Goal: Information Seeking & Learning: Learn about a topic

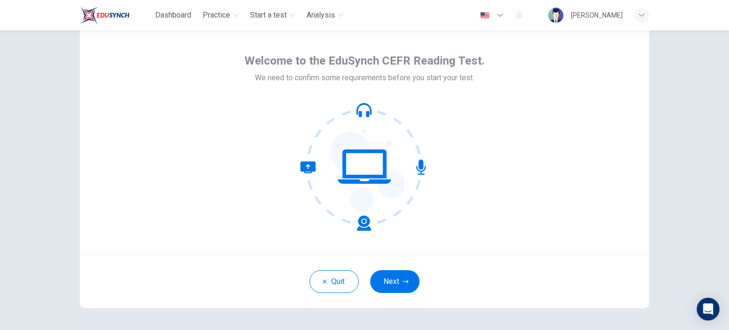
scroll to position [32, 0]
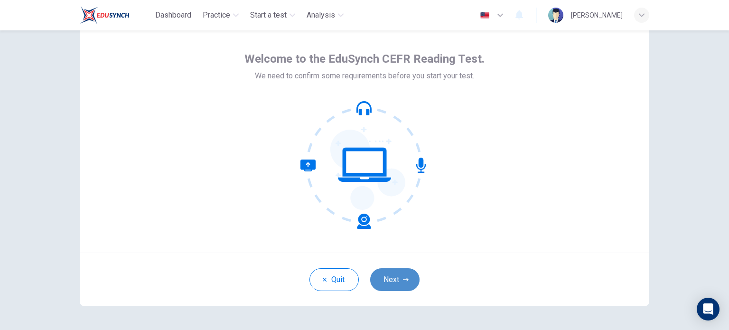
click at [391, 280] on button "Next" at bounding box center [394, 279] width 49 height 23
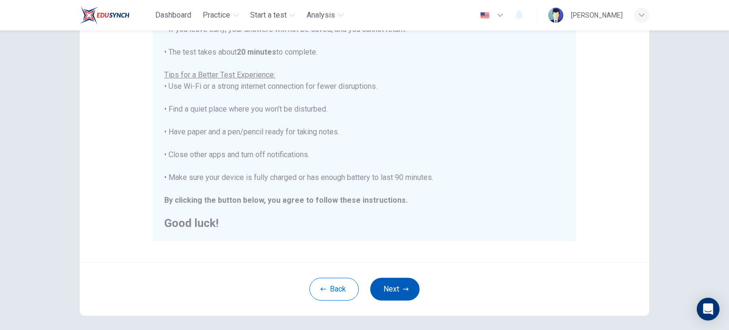
scroll to position [158, 0]
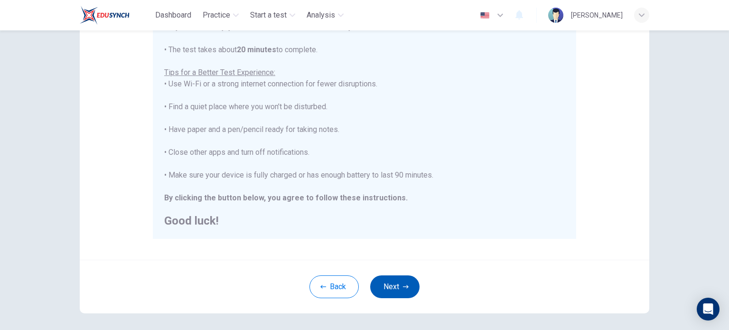
click at [403, 290] on button "Next" at bounding box center [394, 286] width 49 height 23
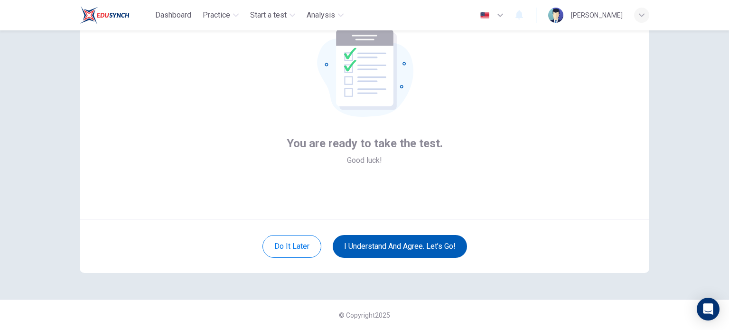
scroll to position [65, 0]
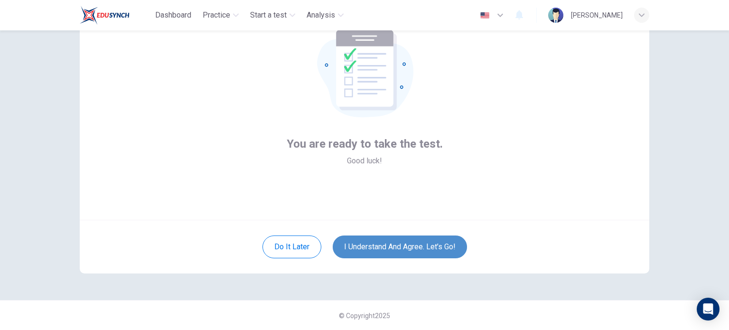
click at [398, 256] on button "I understand and agree. Let’s go!" at bounding box center [400, 246] width 134 height 23
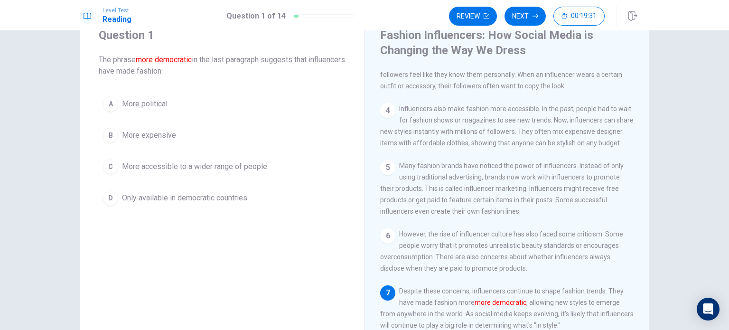
scroll to position [38, 0]
click at [451, 176] on div "5 Many fashion brands have noticed the power of influencers. Instead of only us…" at bounding box center [507, 187] width 254 height 57
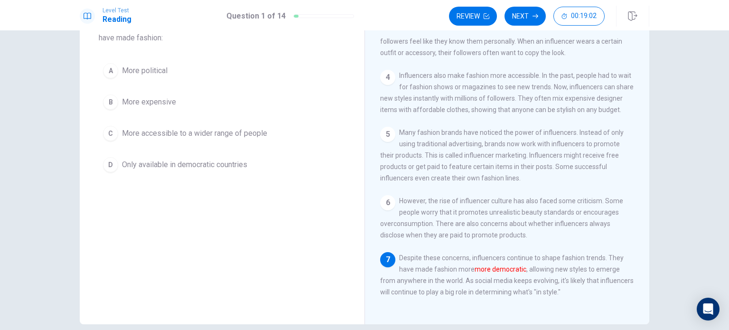
scroll to position [42, 0]
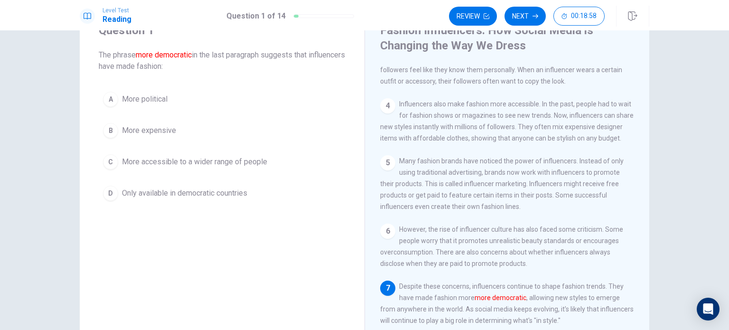
click at [160, 159] on span "More accessible to a wider range of people" at bounding box center [194, 161] width 145 height 11
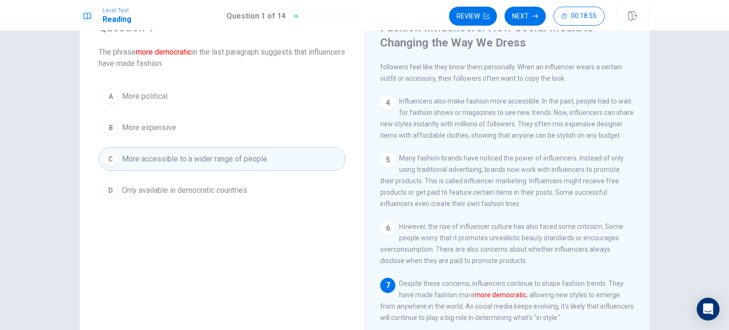
scroll to position [39, 0]
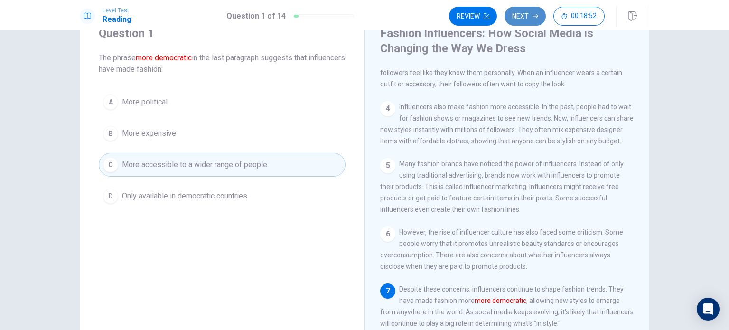
click at [517, 21] on button "Next" at bounding box center [524, 16] width 41 height 19
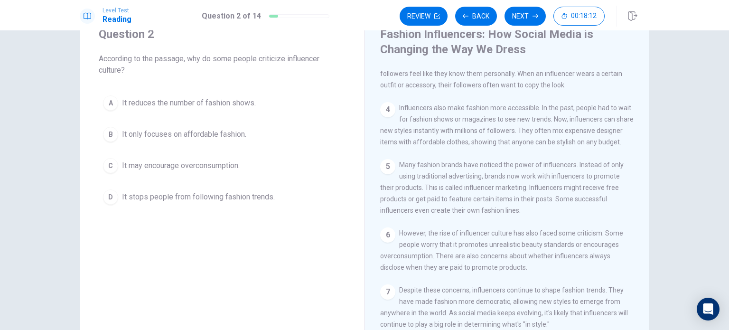
scroll to position [17, 0]
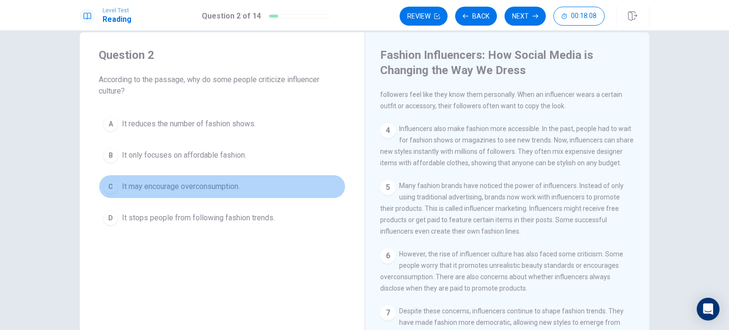
click at [192, 184] on span "It may encourage overconsumption." at bounding box center [181, 186] width 118 height 11
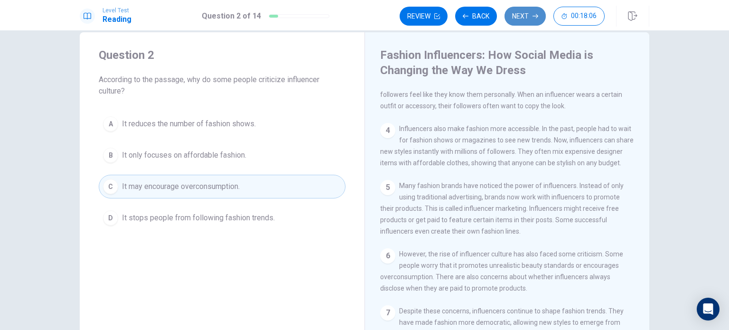
click at [512, 24] on button "Next" at bounding box center [524, 16] width 41 height 19
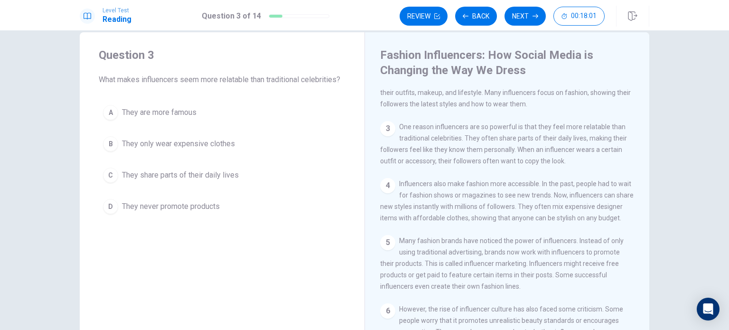
scroll to position [4, 0]
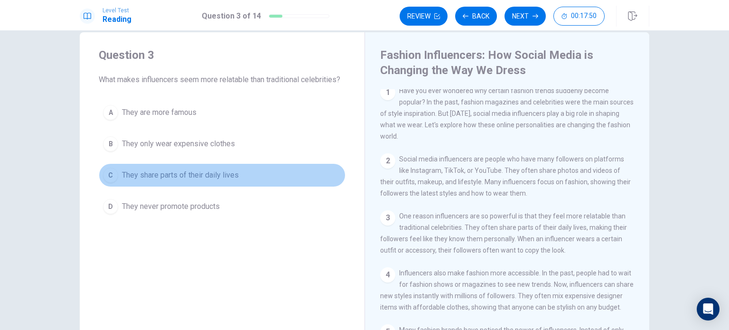
click at [201, 171] on span "They share parts of their daily lives" at bounding box center [180, 174] width 117 height 11
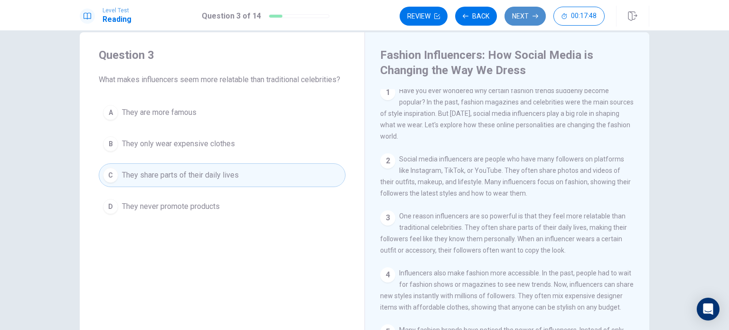
click at [523, 23] on button "Next" at bounding box center [524, 16] width 41 height 19
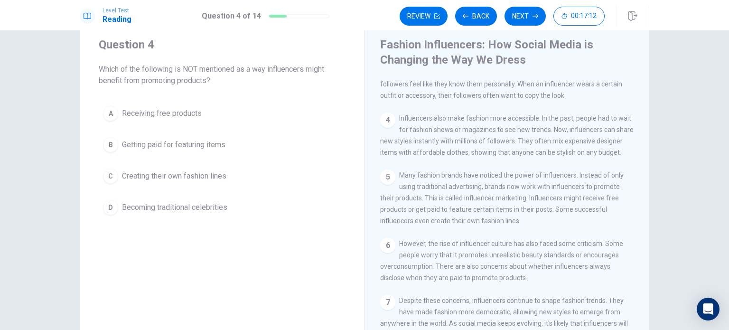
scroll to position [27, 0]
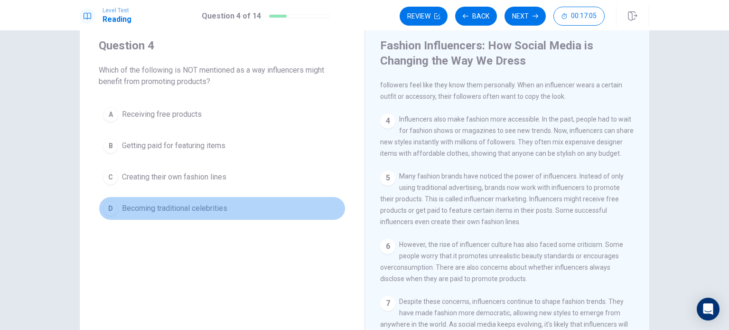
click at [177, 203] on span "Becoming traditional celebrities" at bounding box center [174, 208] width 105 height 11
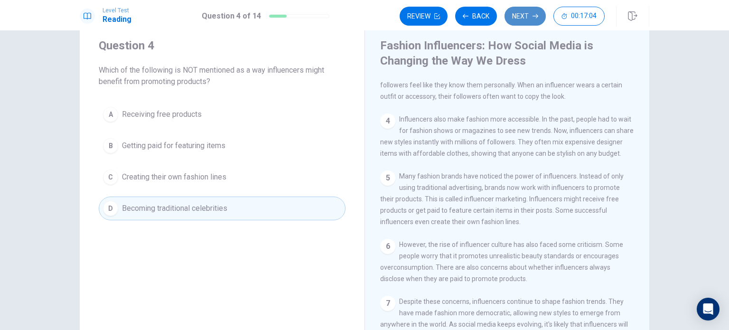
click at [520, 11] on button "Next" at bounding box center [524, 16] width 41 height 19
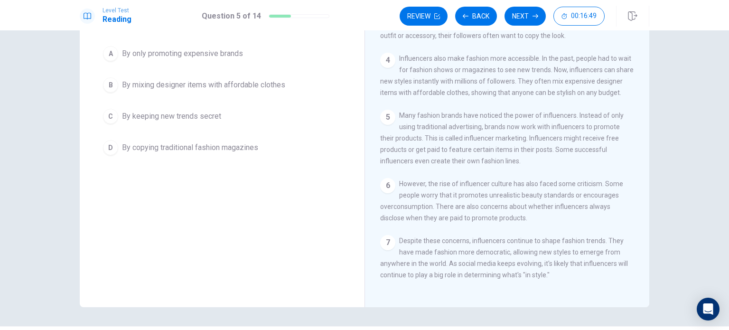
scroll to position [0, 0]
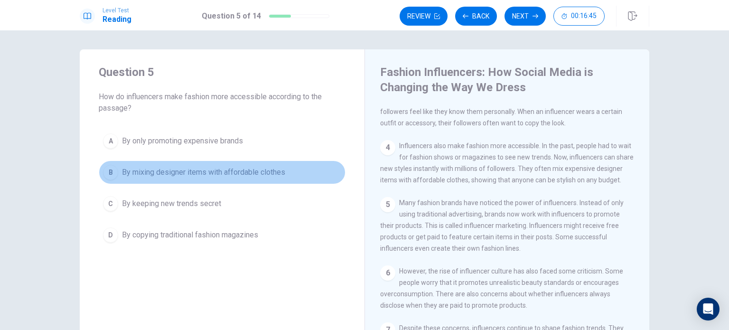
click at [250, 179] on button "B By mixing designer items with affordable clothes" at bounding box center [222, 172] width 247 height 24
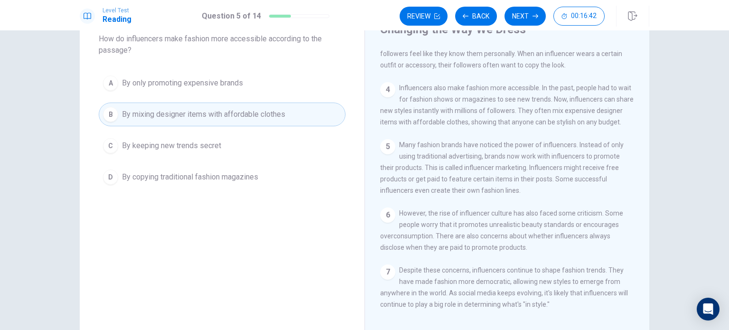
scroll to position [58, 0]
click at [508, 20] on button "Next" at bounding box center [524, 16] width 41 height 19
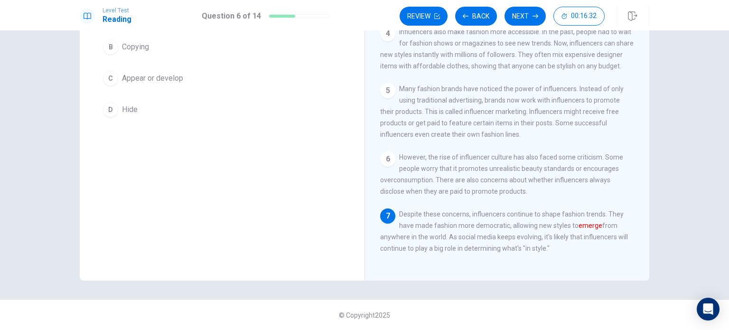
scroll to position [80, 0]
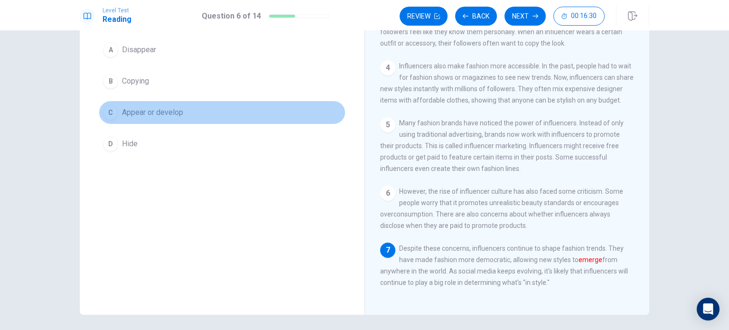
click at [146, 107] on span "Appear or develop" at bounding box center [152, 112] width 61 height 11
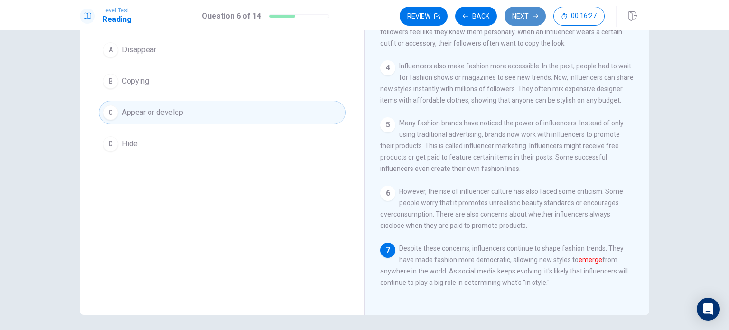
click at [509, 17] on button "Next" at bounding box center [524, 16] width 41 height 19
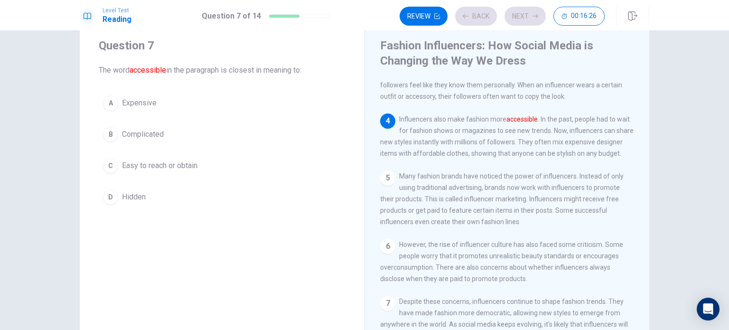
scroll to position [27, 0]
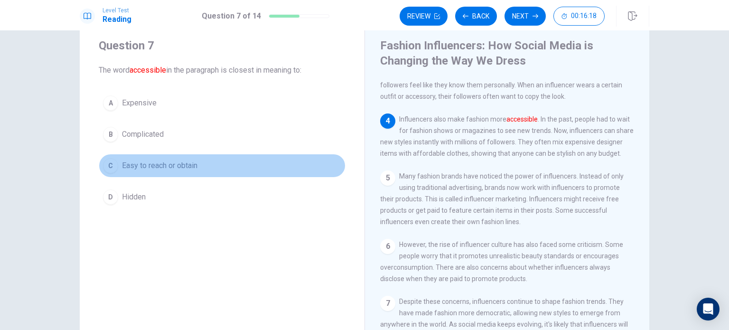
click at [183, 171] on button "C Easy to reach or obtain" at bounding box center [222, 166] width 247 height 24
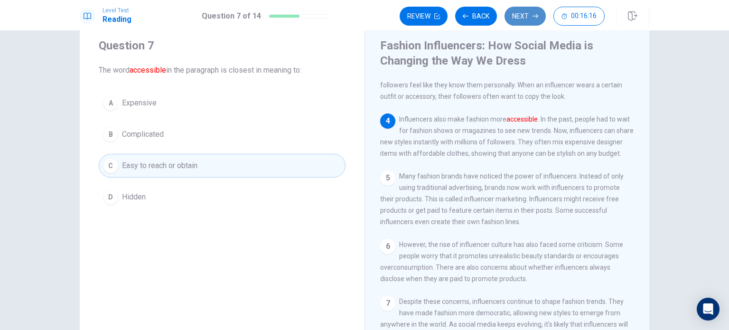
click at [520, 18] on button "Next" at bounding box center [524, 16] width 41 height 19
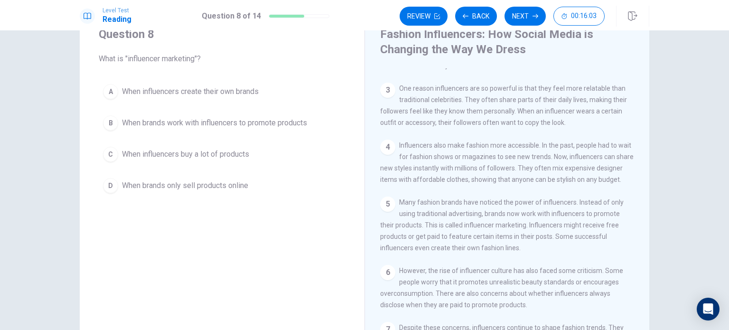
scroll to position [37, 0]
click at [238, 124] on span "When brands work with influencers to promote products" at bounding box center [214, 123] width 185 height 11
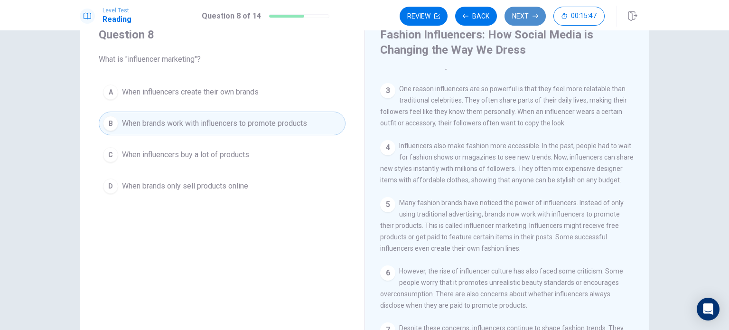
click at [517, 9] on button "Next" at bounding box center [524, 16] width 41 height 19
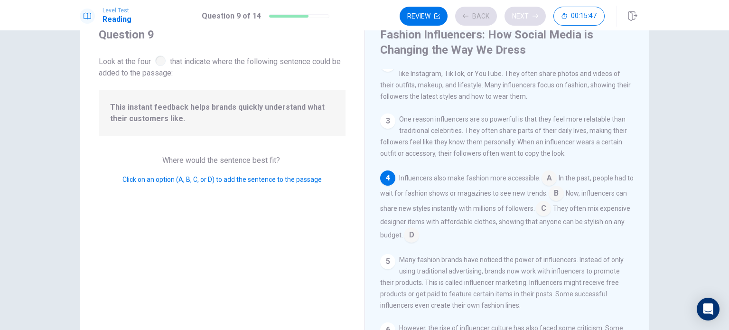
scroll to position [81, 0]
click at [419, 243] on input at bounding box center [411, 235] width 15 height 15
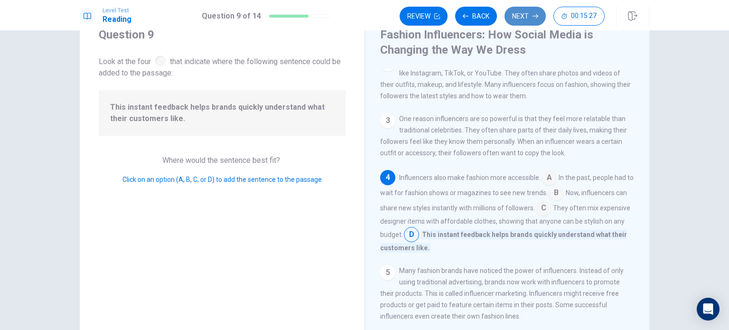
click at [518, 13] on button "Next" at bounding box center [524, 16] width 41 height 19
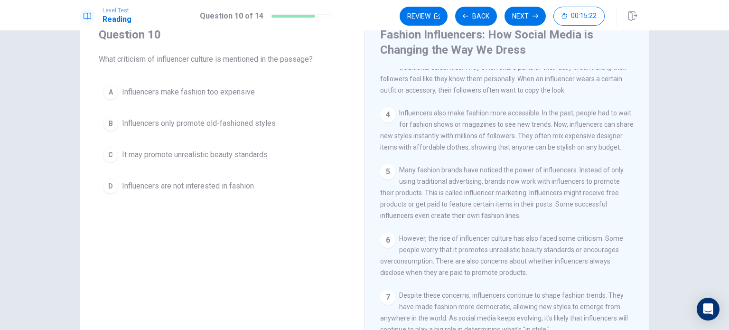
scroll to position [144, 0]
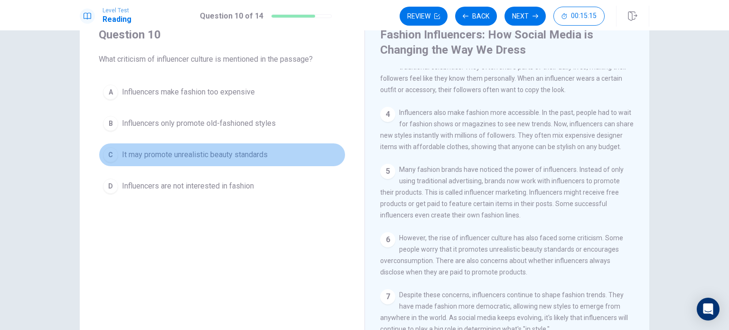
click at [246, 163] on button "C It may promote unrealistic beauty standards" at bounding box center [222, 155] width 247 height 24
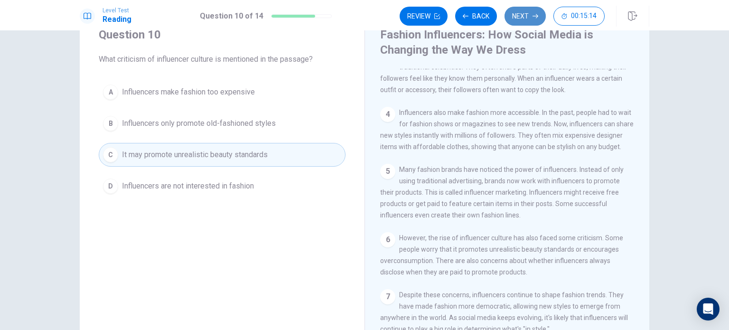
click at [523, 23] on button "Next" at bounding box center [524, 16] width 41 height 19
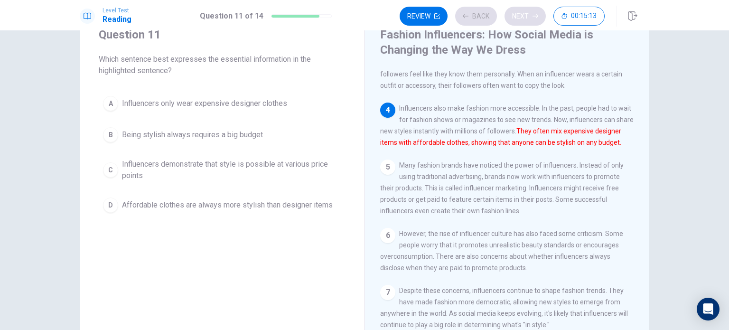
scroll to position [171, 0]
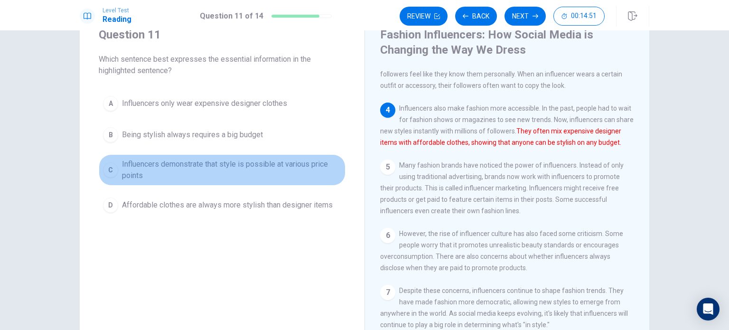
click at [211, 175] on span "Influencers demonstrate that style is possible at various price points" at bounding box center [231, 170] width 219 height 23
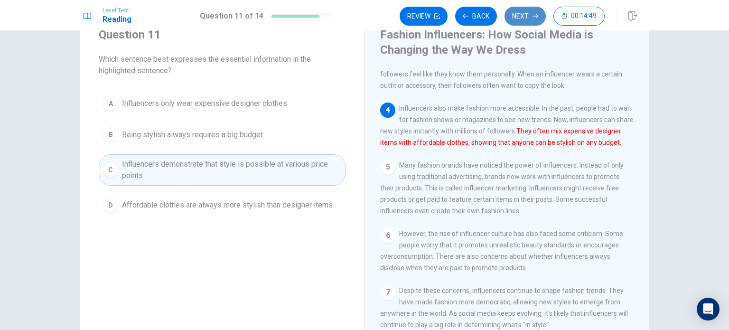
click at [514, 18] on button "Next" at bounding box center [524, 16] width 41 height 19
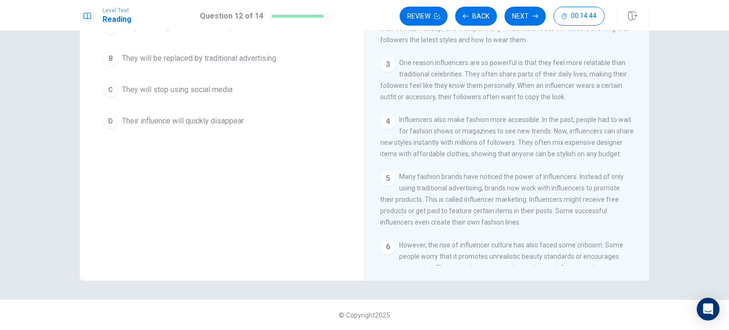
scroll to position [27, 0]
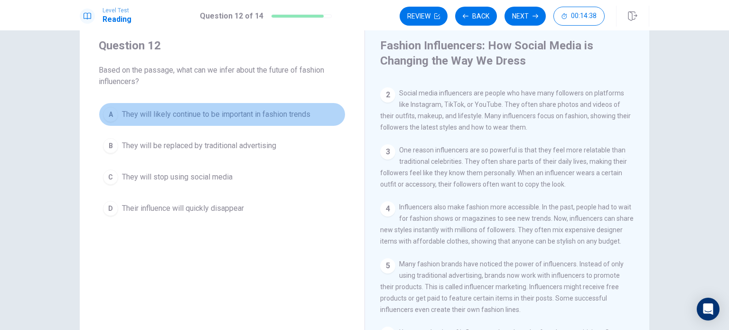
click at [287, 110] on span "They will likely continue to be important in fashion trends" at bounding box center [216, 114] width 188 height 11
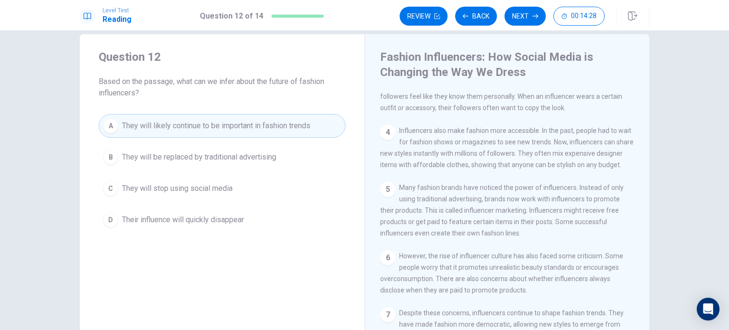
scroll to position [0, 0]
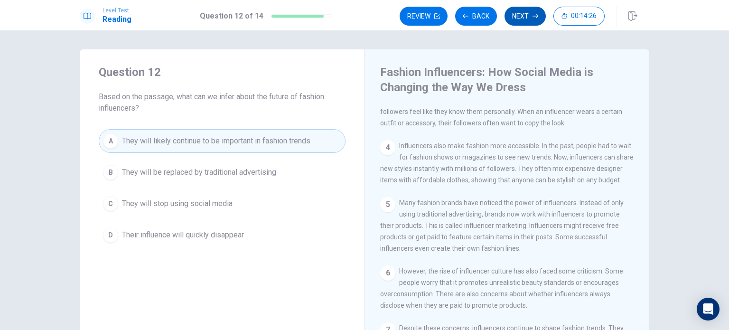
click at [521, 23] on button "Next" at bounding box center [524, 16] width 41 height 19
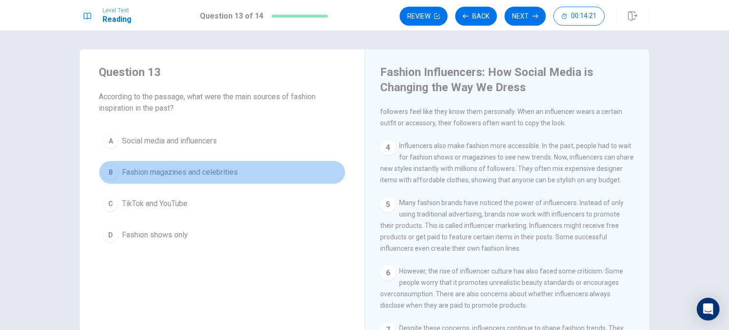
click at [212, 181] on button "B Fashion magazines and celebrities" at bounding box center [222, 172] width 247 height 24
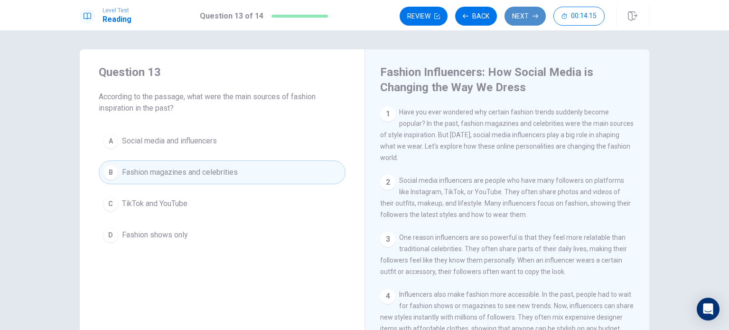
click at [522, 20] on button "Next" at bounding box center [524, 16] width 41 height 19
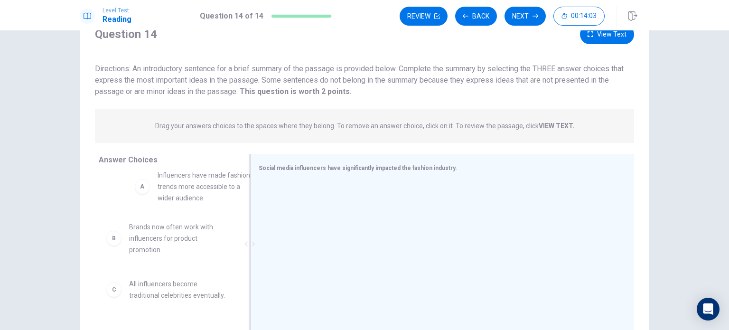
scroll to position [8, 0]
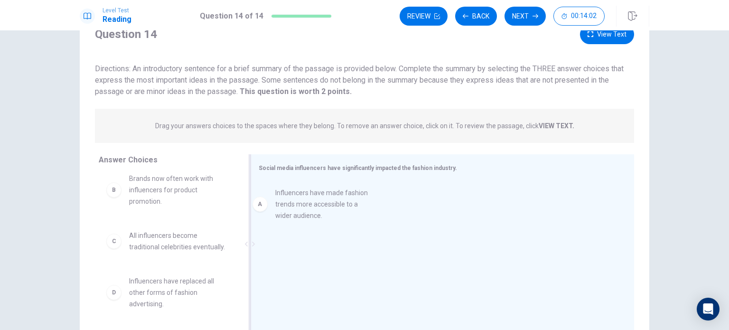
drag, startPoint x: 161, startPoint y: 197, endPoint x: 319, endPoint y: 215, distance: 159.0
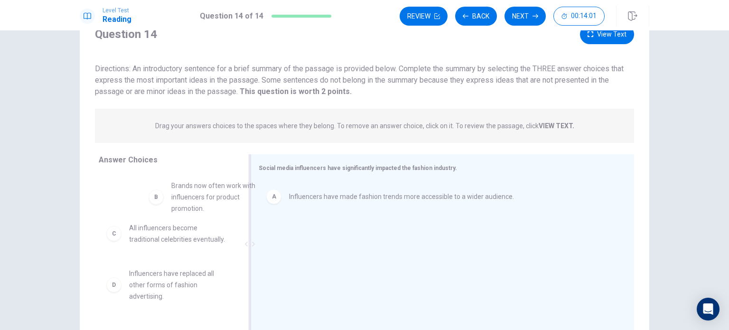
scroll to position [4, 0]
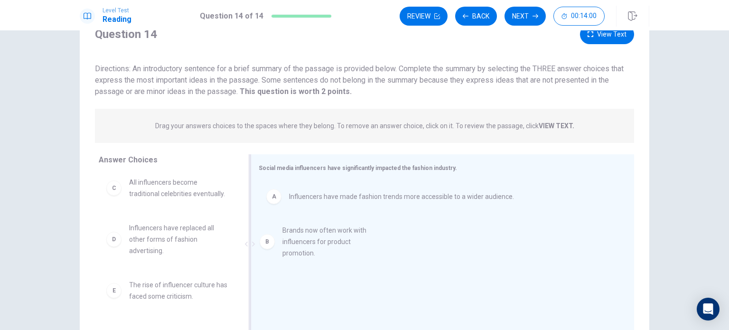
drag, startPoint x: 191, startPoint y: 203, endPoint x: 353, endPoint y: 256, distance: 170.6
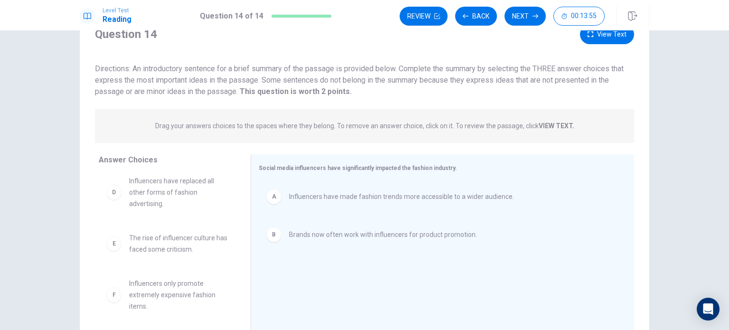
scroll to position [63, 0]
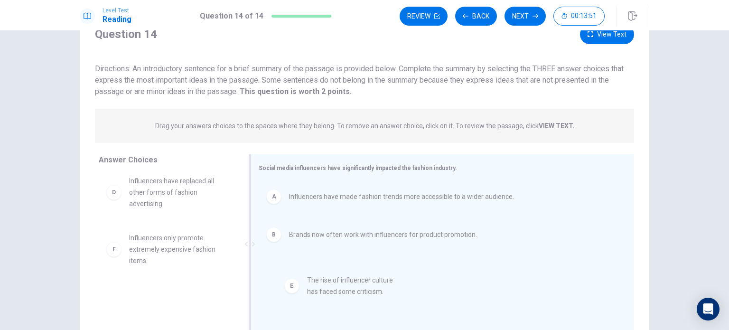
drag, startPoint x: 174, startPoint y: 244, endPoint x: 366, endPoint y: 293, distance: 198.2
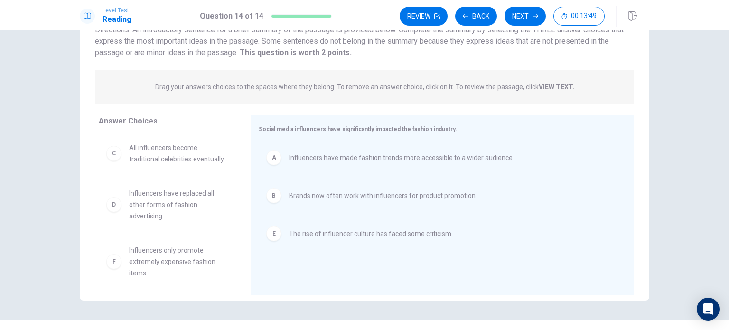
scroll to position [17, 0]
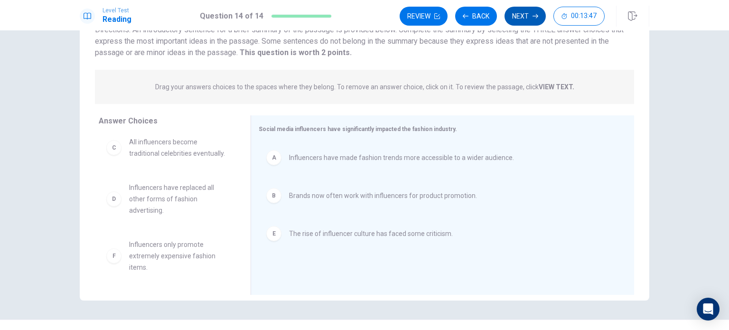
click at [532, 15] on button "Next" at bounding box center [524, 16] width 41 height 19
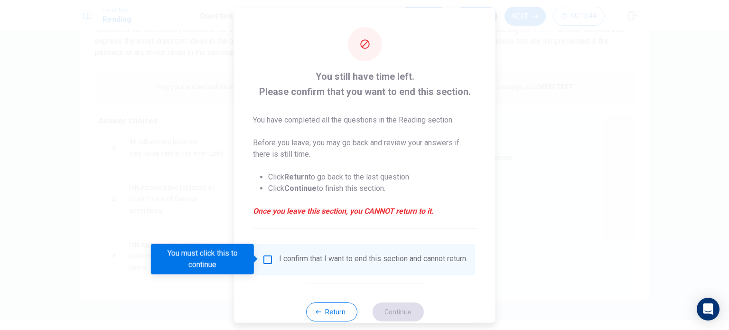
scroll to position [24, 0]
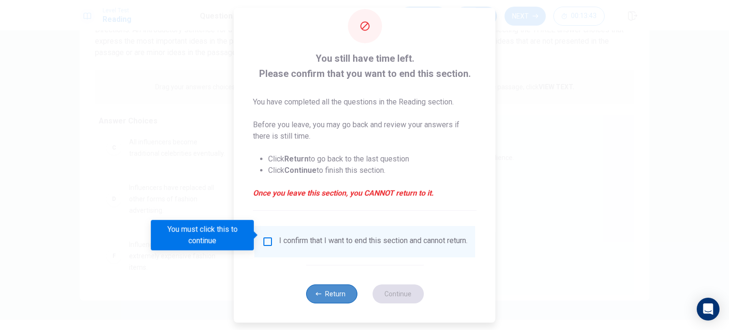
click at [322, 293] on button "Return" at bounding box center [331, 293] width 51 height 19
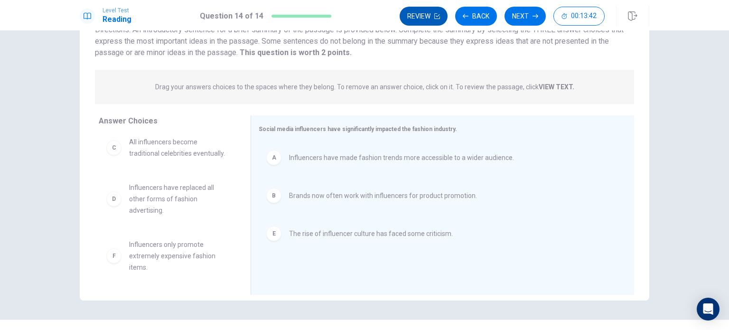
click at [416, 25] on button "Review" at bounding box center [424, 16] width 48 height 19
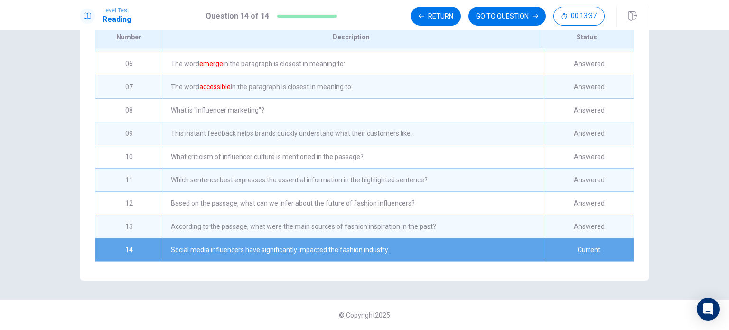
scroll to position [0, 0]
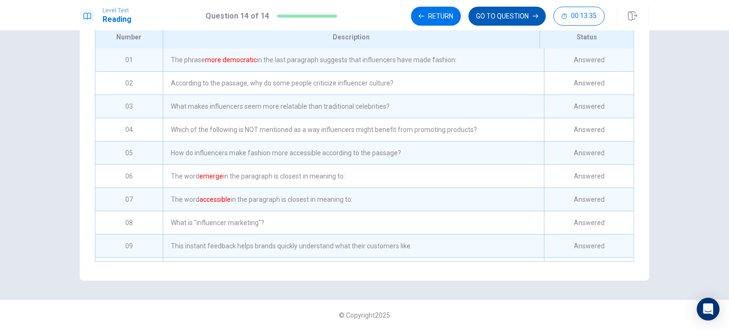
click at [493, 19] on button "GO TO QUESTION" at bounding box center [506, 16] width 77 height 19
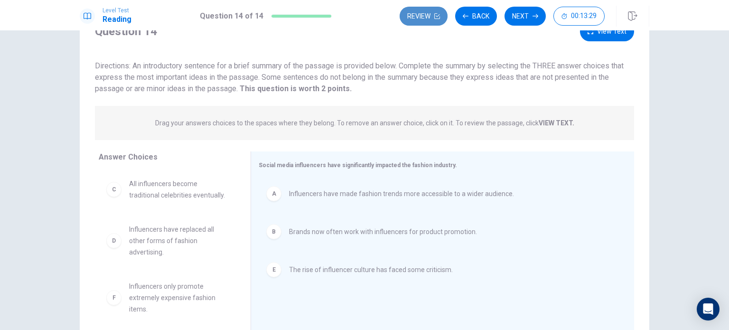
click at [420, 13] on button "Review" at bounding box center [424, 16] width 48 height 19
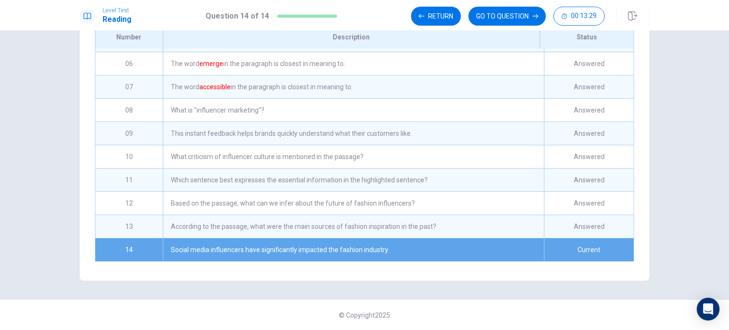
scroll to position [9, 0]
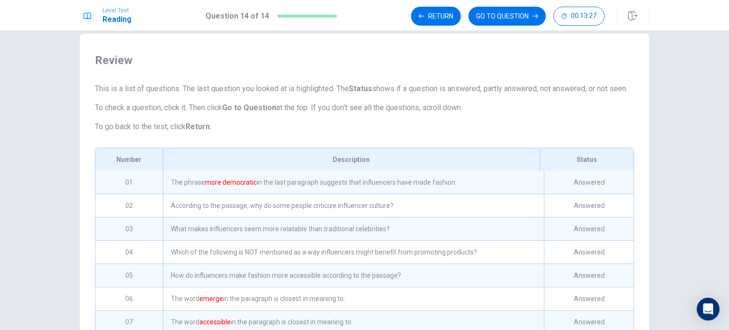
click at [135, 191] on div "01" at bounding box center [128, 182] width 67 height 23
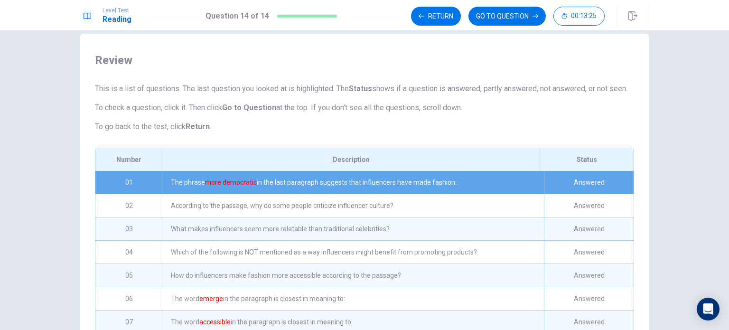
click at [520, 194] on div "The phrase more democratic in the last paragraph suggests that influencers have…" at bounding box center [353, 182] width 381 height 23
click at [488, 13] on button "GO TO QUESTION" at bounding box center [506, 16] width 77 height 19
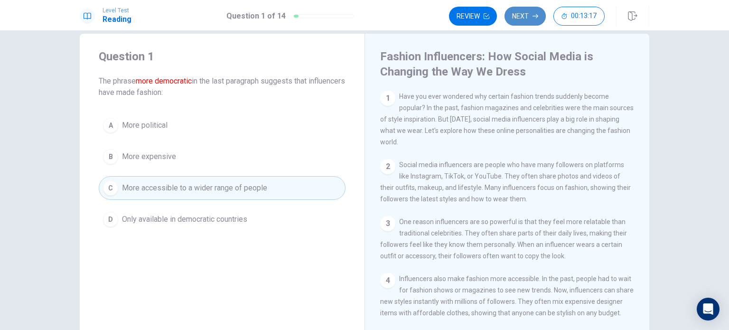
click at [537, 17] on icon "button" at bounding box center [535, 16] width 6 height 6
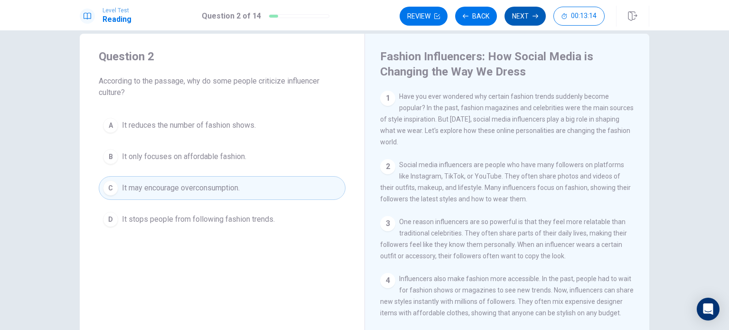
click at [537, 17] on icon "button" at bounding box center [535, 16] width 6 height 6
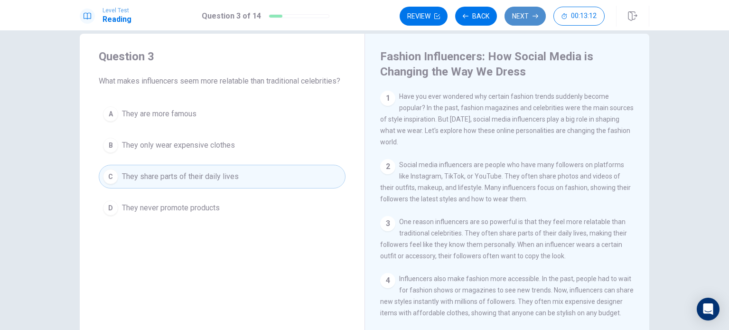
click at [537, 17] on icon "button" at bounding box center [535, 16] width 6 height 6
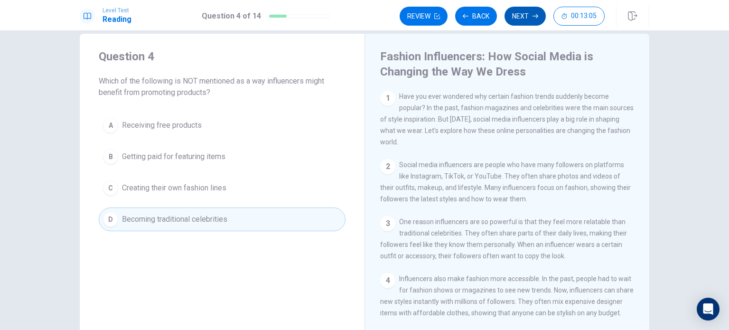
click at [537, 17] on icon "button" at bounding box center [535, 16] width 6 height 6
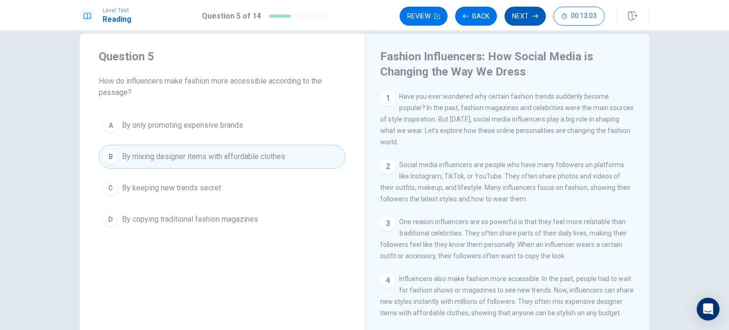
click at [537, 17] on icon "button" at bounding box center [535, 16] width 6 height 6
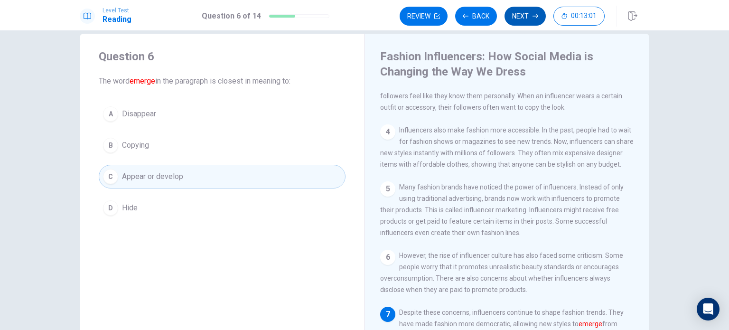
click at [537, 17] on icon "button" at bounding box center [535, 16] width 6 height 6
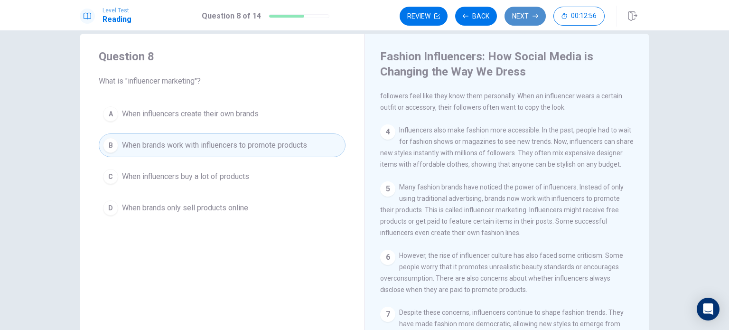
click at [537, 17] on icon "button" at bounding box center [535, 16] width 6 height 6
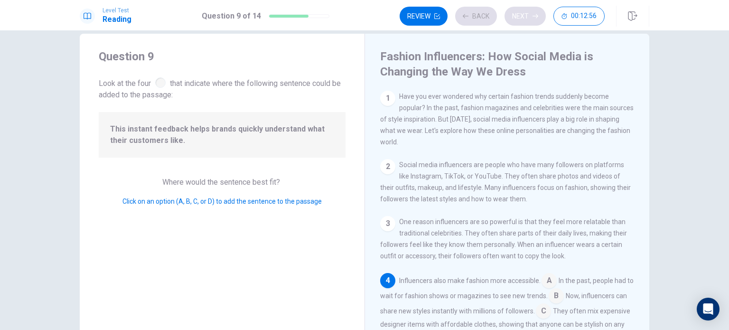
scroll to position [93, 0]
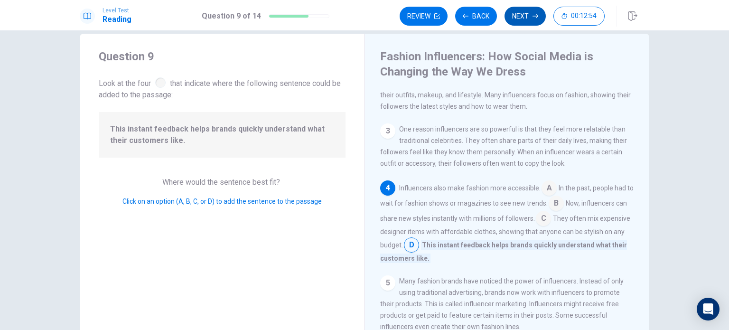
click at [537, 17] on icon "button" at bounding box center [535, 16] width 6 height 6
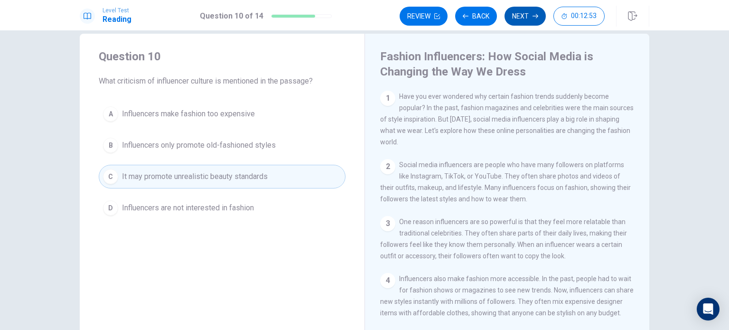
click at [537, 17] on icon "button" at bounding box center [535, 16] width 6 height 6
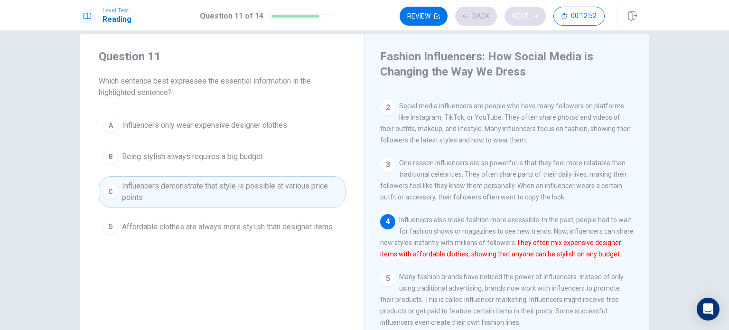
scroll to position [68, 0]
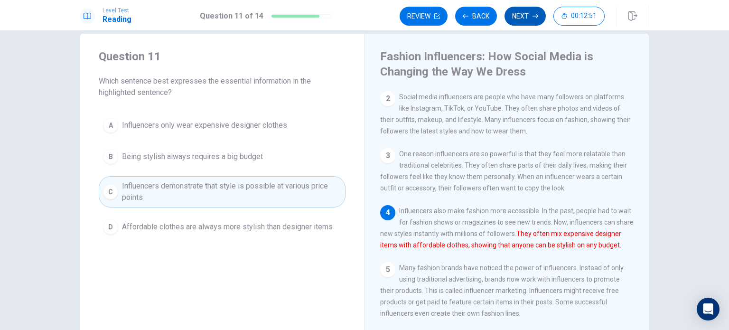
click at [537, 17] on icon "button" at bounding box center [535, 16] width 6 height 6
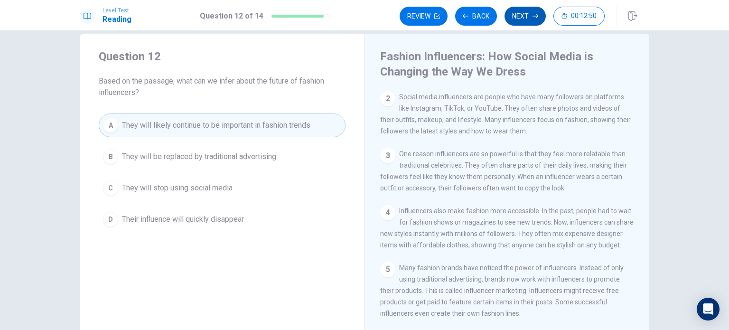
click at [537, 17] on icon "button" at bounding box center [535, 16] width 6 height 6
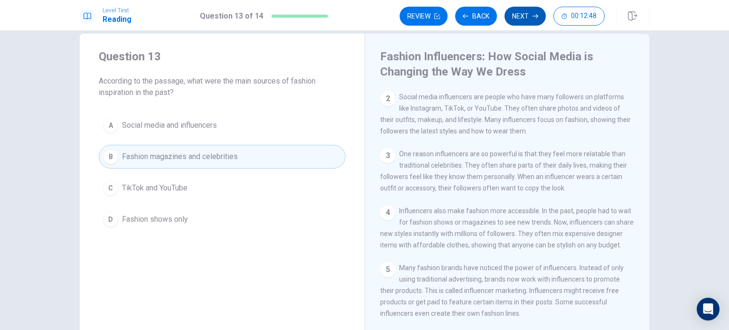
click at [537, 17] on icon "button" at bounding box center [535, 16] width 6 height 6
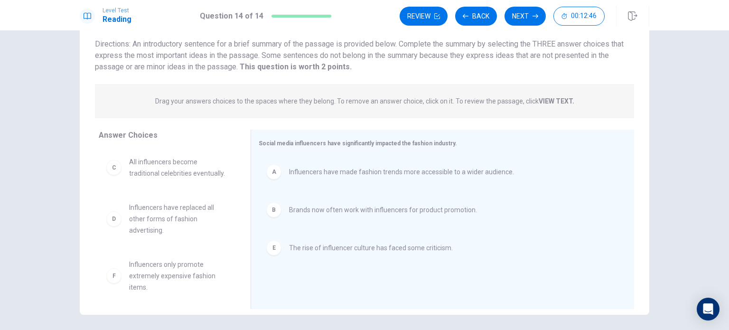
scroll to position [65, 0]
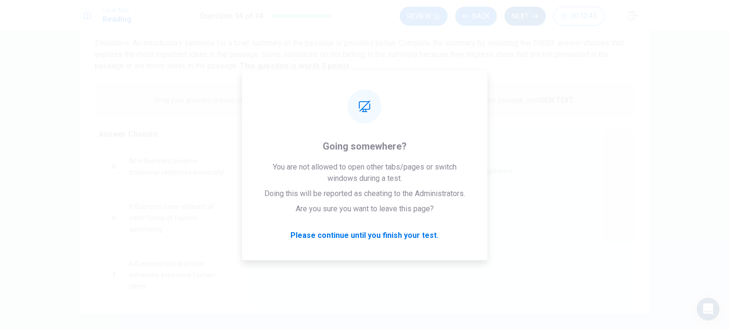
click at [518, 9] on button "Next" at bounding box center [524, 16] width 41 height 19
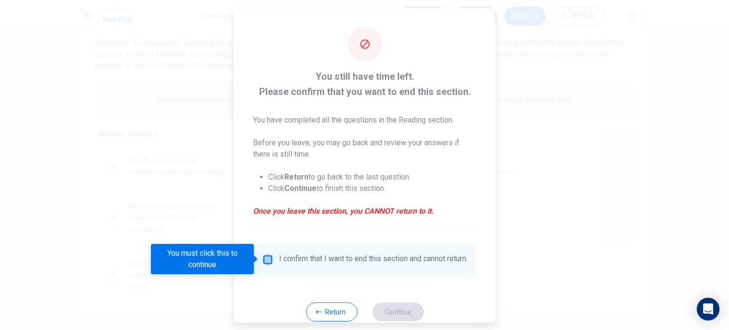
click at [268, 261] on input "You must click this to continue" at bounding box center [267, 258] width 11 height 11
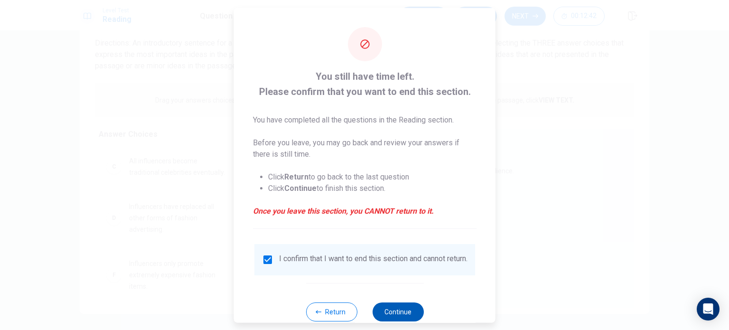
click at [383, 315] on button "Continue" at bounding box center [397, 311] width 51 height 19
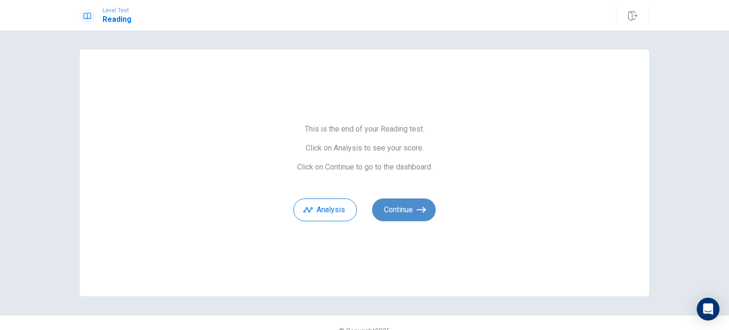
click at [392, 216] on button "Continue" at bounding box center [404, 209] width 64 height 23
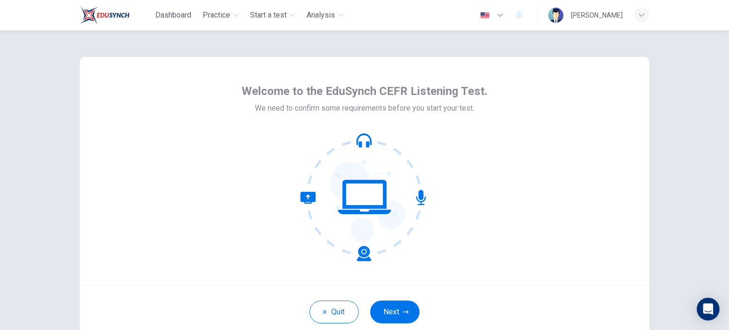
scroll to position [30, 0]
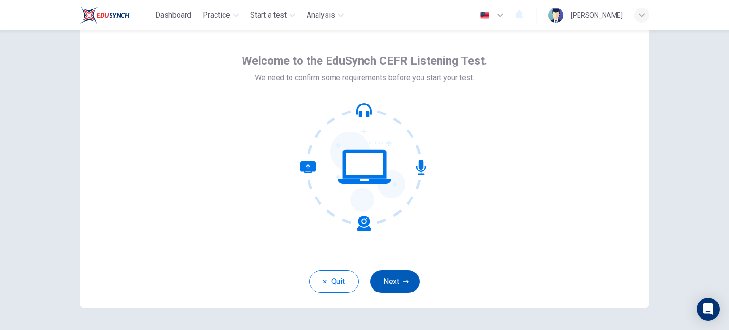
click at [381, 283] on button "Next" at bounding box center [394, 281] width 49 height 23
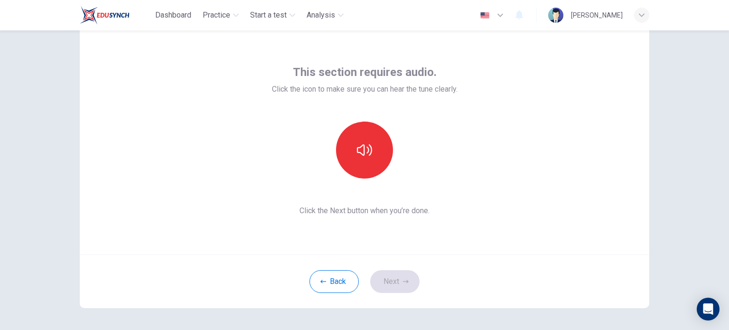
scroll to position [0, 0]
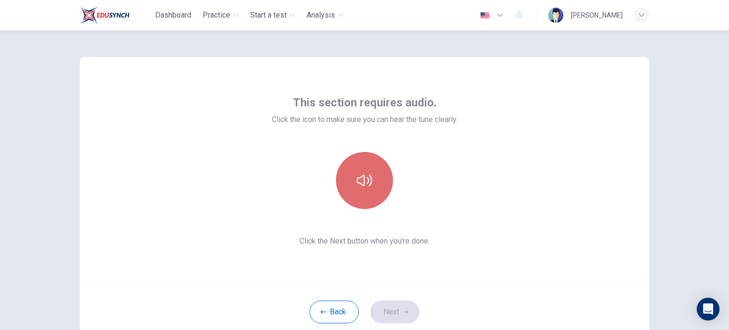
click at [340, 181] on button "button" at bounding box center [364, 180] width 57 height 57
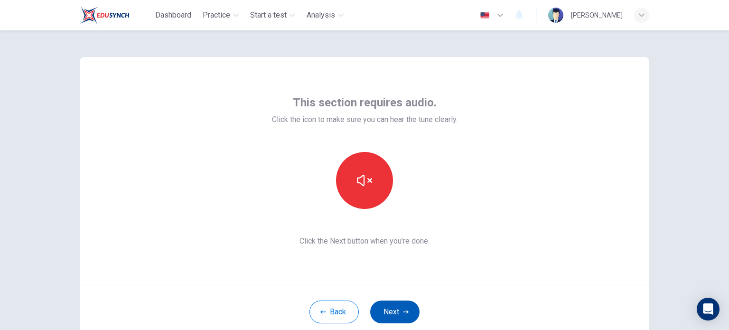
click at [395, 318] on button "Next" at bounding box center [394, 311] width 49 height 23
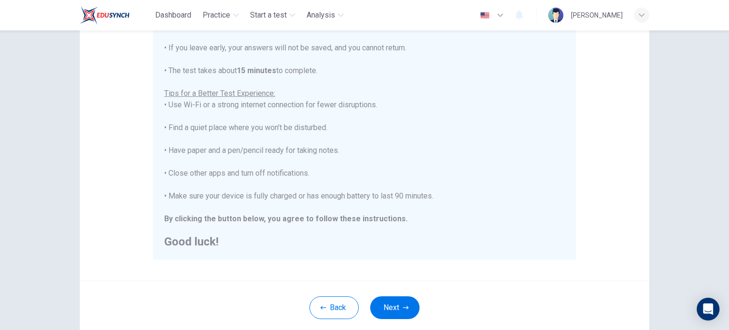
scroll to position [139, 0]
click at [408, 305] on button "Next" at bounding box center [394, 305] width 49 height 23
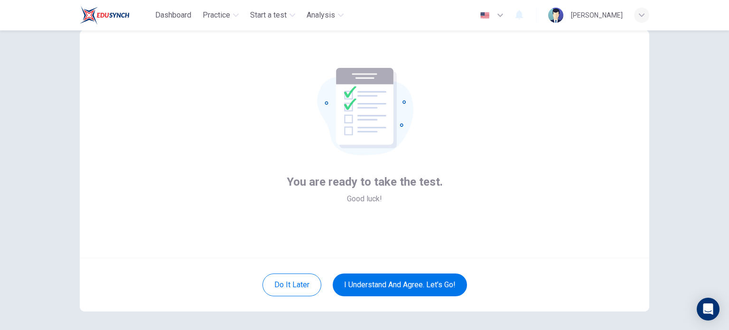
scroll to position [27, 0]
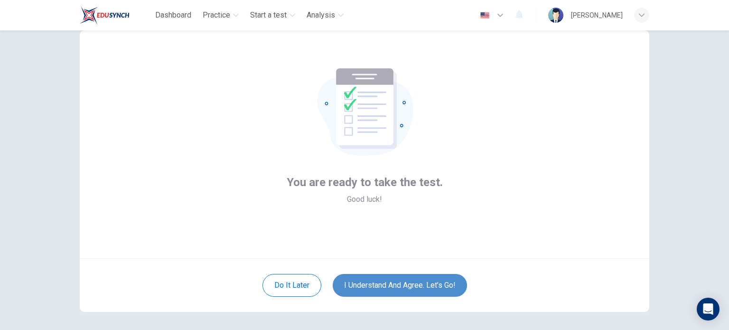
click at [388, 279] on button "I understand and agree. Let’s go!" at bounding box center [400, 285] width 134 height 23
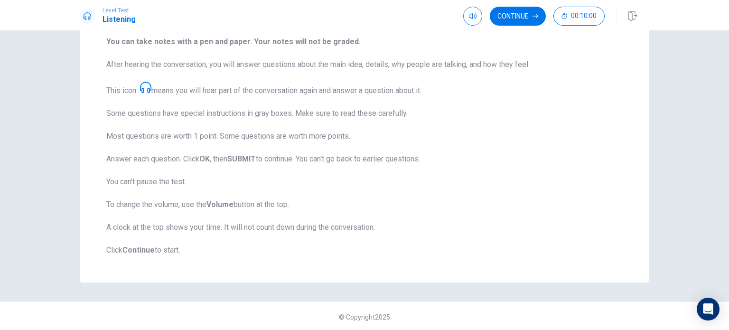
scroll to position [125, 0]
click at [517, 17] on button "Continue" at bounding box center [518, 16] width 56 height 19
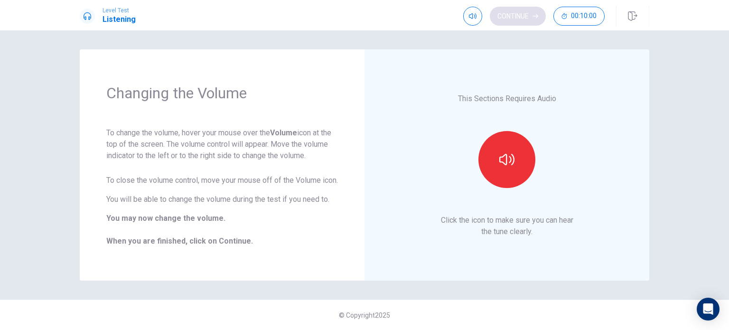
scroll to position [0, 0]
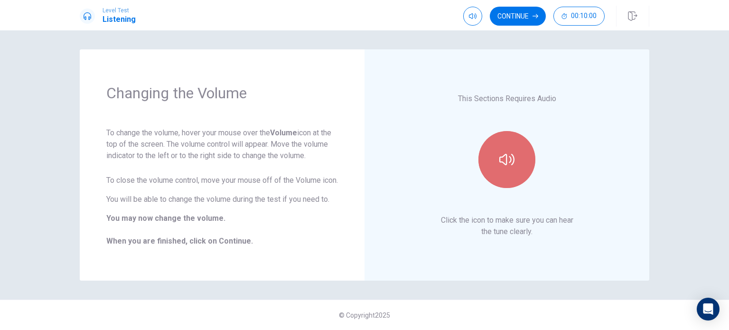
click at [511, 171] on button "button" at bounding box center [506, 159] width 57 height 57
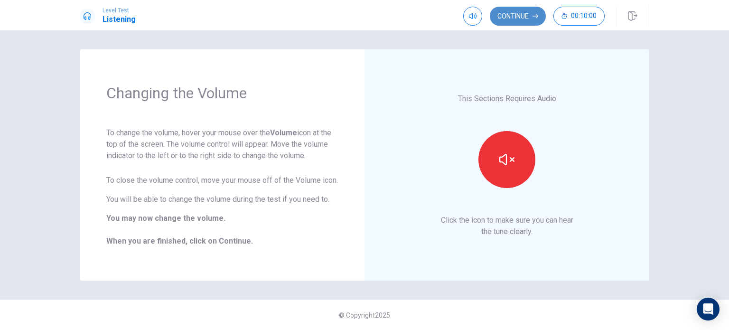
click at [513, 18] on button "Continue" at bounding box center [518, 16] width 56 height 19
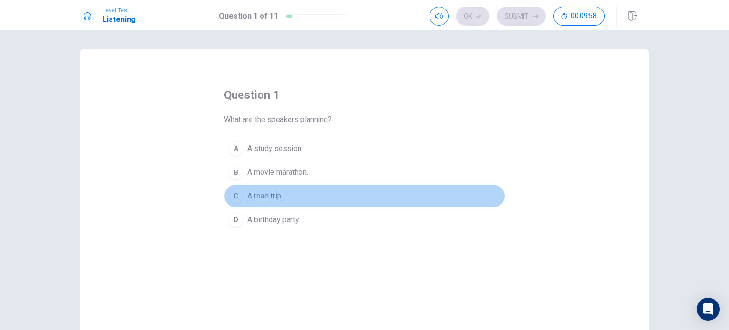
click at [262, 201] on span "A road trip." at bounding box center [265, 195] width 36 height 11
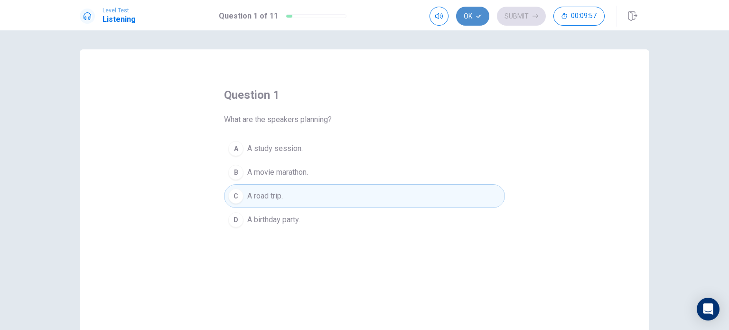
click at [473, 20] on button "Ok" at bounding box center [472, 16] width 33 height 19
click at [512, 20] on button "Submit" at bounding box center [521, 16] width 49 height 19
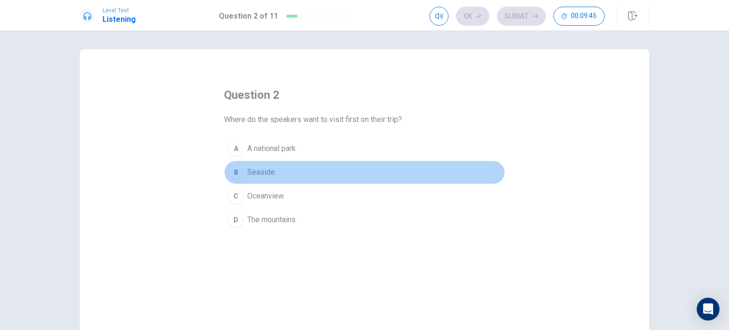
click at [253, 171] on span "Seaside." at bounding box center [261, 172] width 29 height 11
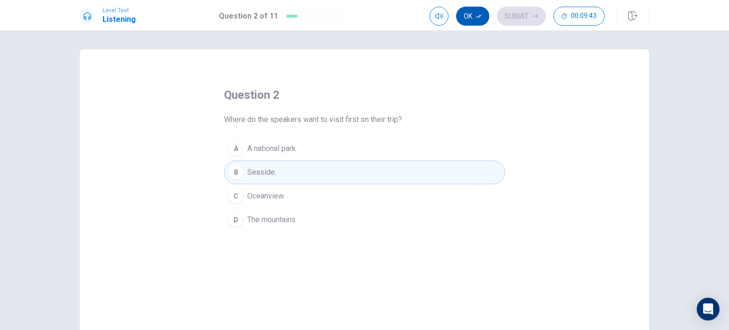
click at [473, 22] on button "Ok" at bounding box center [472, 16] width 33 height 19
click at [514, 17] on button "Submit" at bounding box center [521, 16] width 49 height 19
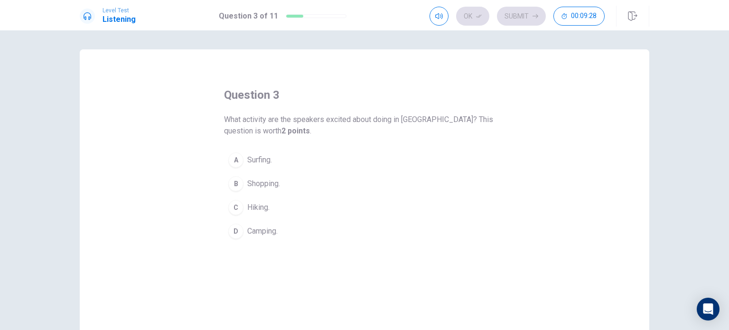
click at [247, 234] on span "Camping." at bounding box center [262, 230] width 30 height 11
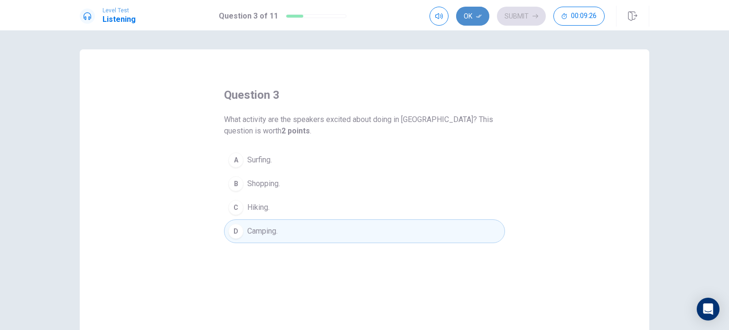
click at [472, 11] on button "Ok" at bounding box center [472, 16] width 33 height 19
click at [516, 12] on button "Submit" at bounding box center [521, 16] width 49 height 19
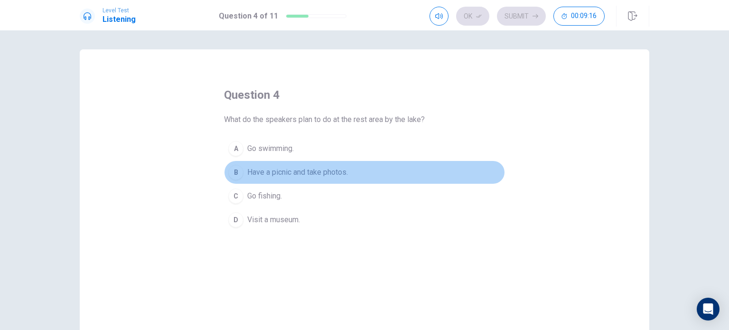
click at [288, 175] on span "Have a picnic and take photos." at bounding box center [297, 172] width 101 height 11
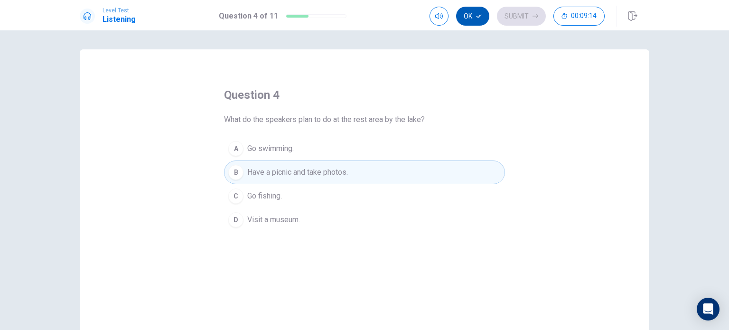
click at [475, 13] on button "Ok" at bounding box center [472, 16] width 33 height 19
click at [508, 11] on button "Submit" at bounding box center [521, 16] width 49 height 19
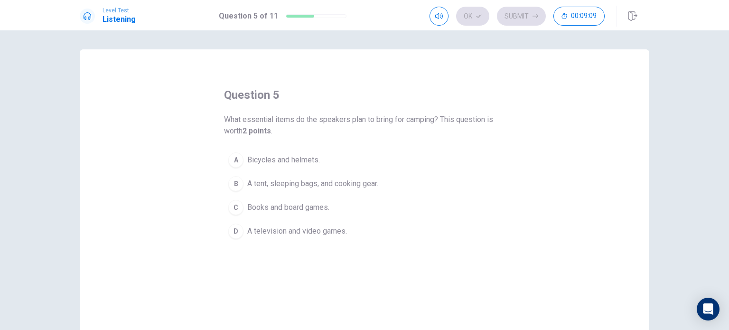
click at [322, 187] on span "A tent, sleeping bags, and cooking gear." at bounding box center [312, 183] width 131 height 11
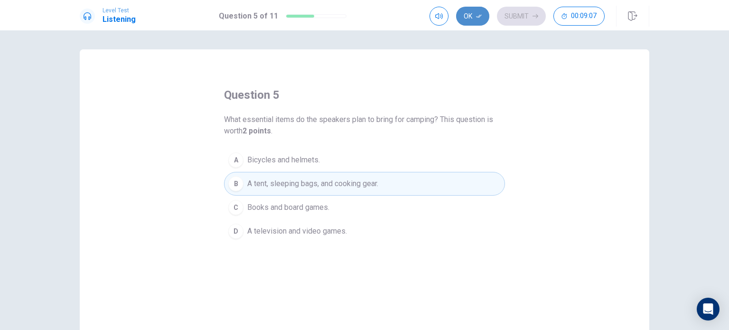
click at [473, 21] on button "Ok" at bounding box center [472, 16] width 33 height 19
click at [538, 12] on button "Submit" at bounding box center [521, 16] width 49 height 19
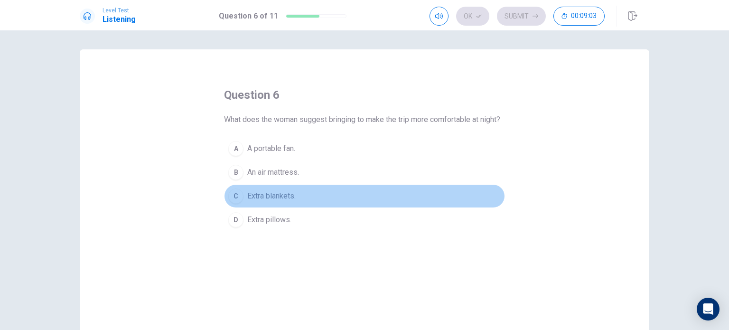
click at [271, 202] on span "Extra blankets." at bounding box center [271, 195] width 48 height 11
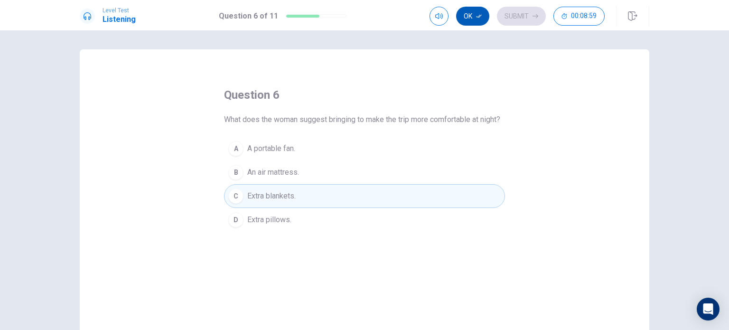
click at [476, 9] on button "Ok" at bounding box center [472, 16] width 33 height 19
click at [511, 15] on button "Submit" at bounding box center [521, 16] width 49 height 19
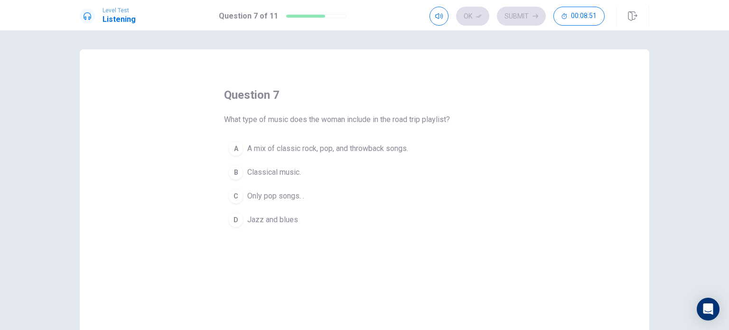
click at [317, 153] on span "A mix of classic rock, pop, and throwback songs." at bounding box center [327, 148] width 161 height 11
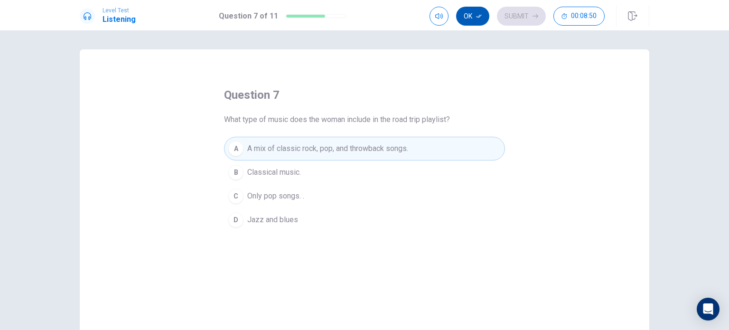
click at [473, 24] on button "Ok" at bounding box center [472, 16] width 33 height 19
click at [525, 13] on button "Submit" at bounding box center [521, 16] width 49 height 19
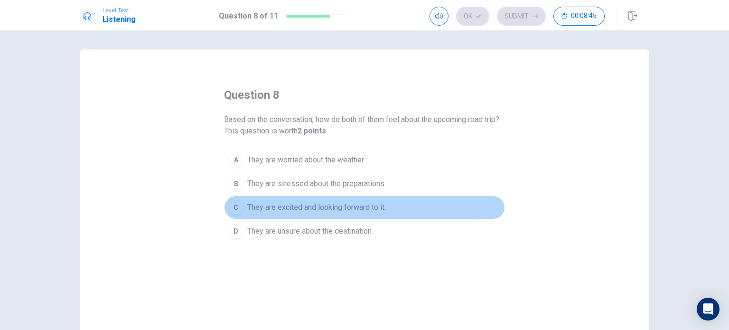
click at [374, 206] on span "They are excited and looking forward to it." at bounding box center [316, 207] width 139 height 11
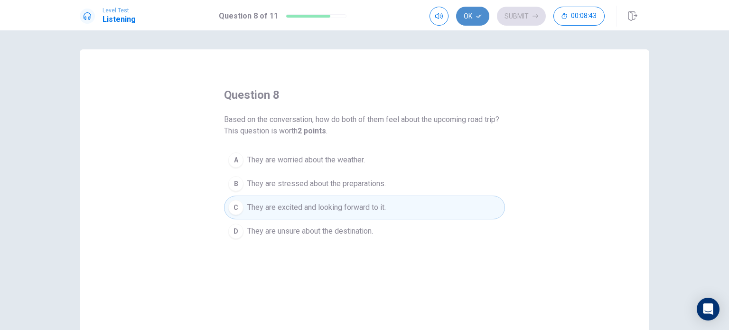
click at [467, 13] on button "Ok" at bounding box center [472, 16] width 33 height 19
click at [508, 13] on button "Submit" at bounding box center [521, 16] width 49 height 19
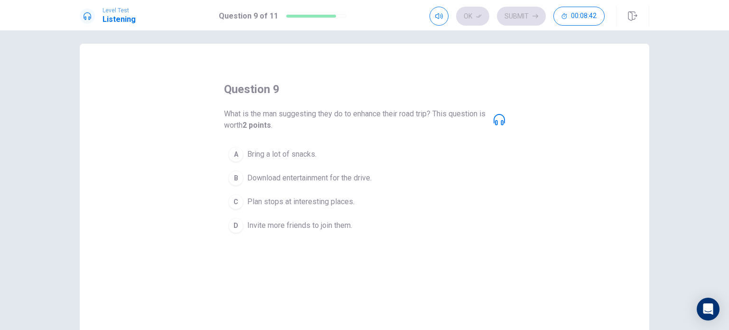
scroll to position [5, 0]
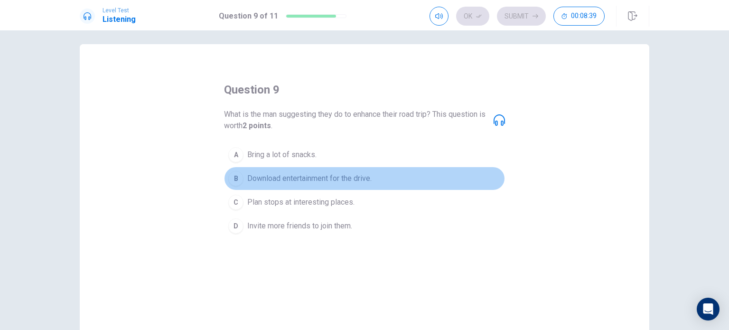
click at [286, 177] on span "Download entertainment for the drive." at bounding box center [309, 178] width 124 height 11
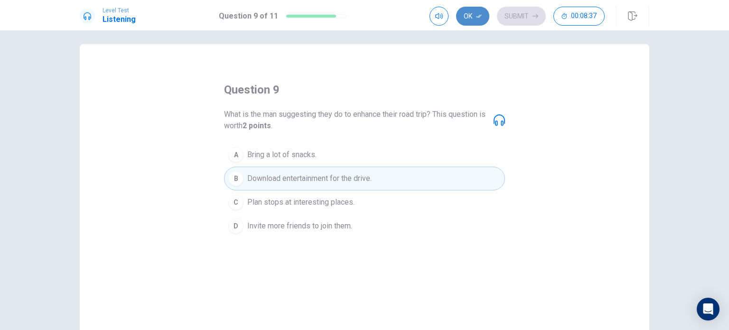
click at [475, 11] on button "Ok" at bounding box center [472, 16] width 33 height 19
click at [517, 17] on button "Submit" at bounding box center [521, 16] width 49 height 19
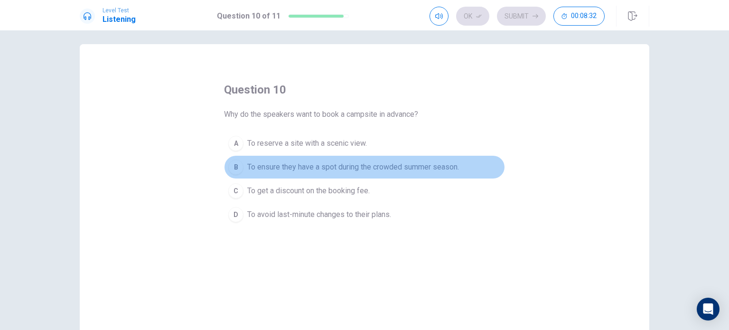
click at [330, 163] on span "To ensure they have a spot during the crowded summer season." at bounding box center [353, 166] width 212 height 11
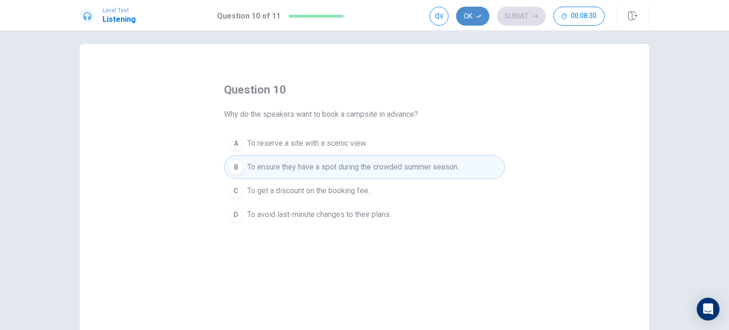
click at [477, 11] on button "Ok" at bounding box center [472, 16] width 33 height 19
click at [515, 20] on button "Submit" at bounding box center [521, 16] width 49 height 19
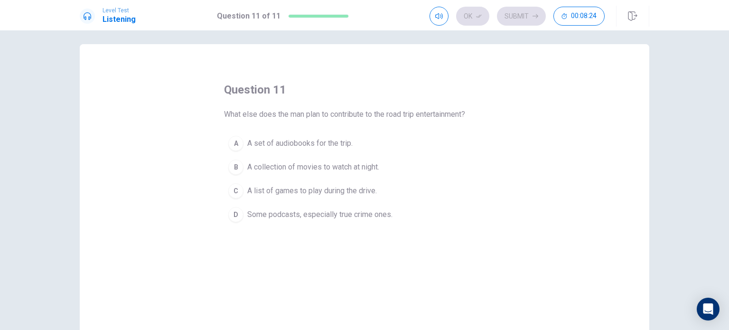
click at [364, 213] on span "Some podcasts, especially true crime ones." at bounding box center [319, 214] width 145 height 11
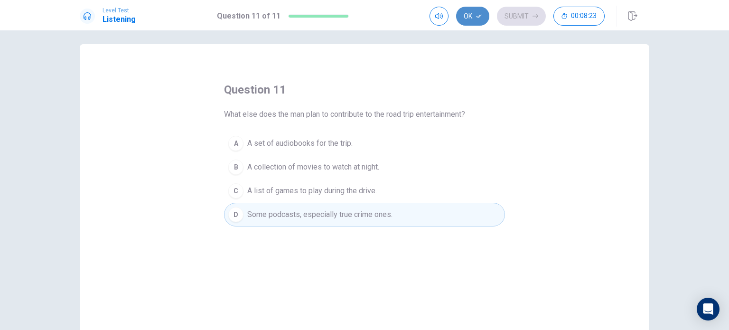
click at [484, 15] on button "Ok" at bounding box center [472, 16] width 33 height 19
click at [520, 16] on button "Submit" at bounding box center [521, 16] width 49 height 19
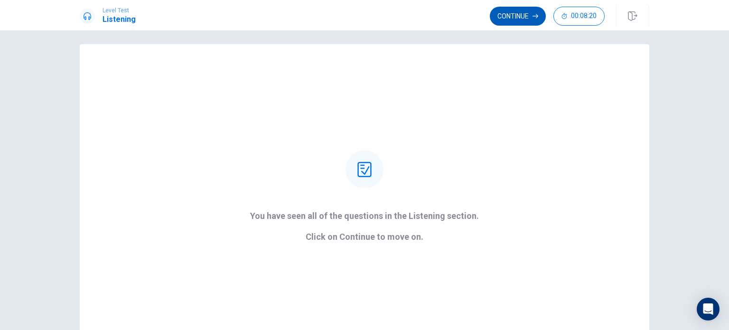
click at [521, 9] on button "Continue" at bounding box center [518, 16] width 56 height 19
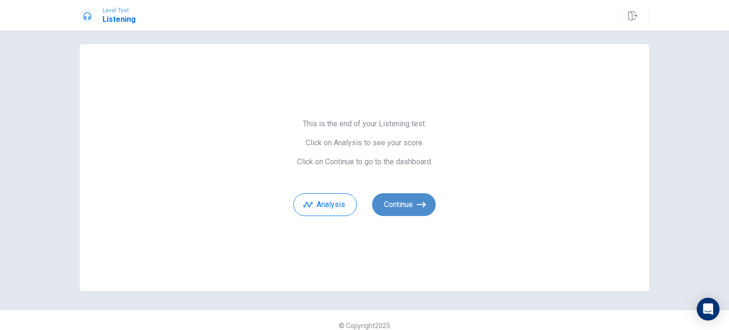
click at [399, 215] on button "Continue" at bounding box center [404, 204] width 64 height 23
